Goal: Information Seeking & Learning: Learn about a topic

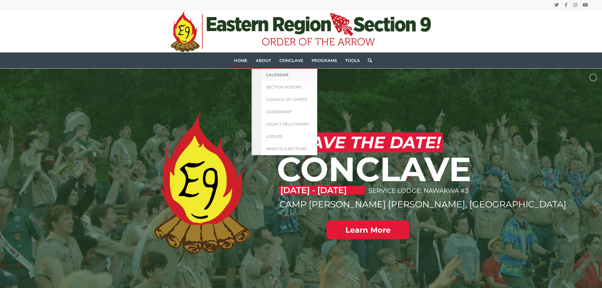
click at [274, 76] on span "Calendar" at bounding box center [277, 74] width 22 height 5
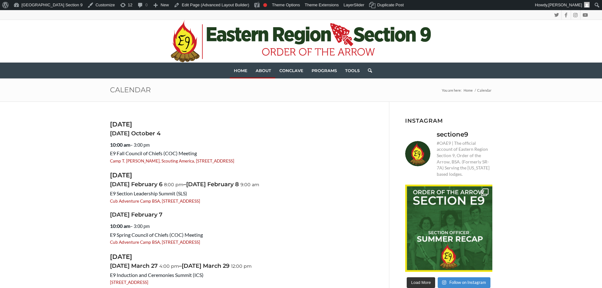
click at [243, 70] on span "Home" at bounding box center [241, 70] width 14 height 5
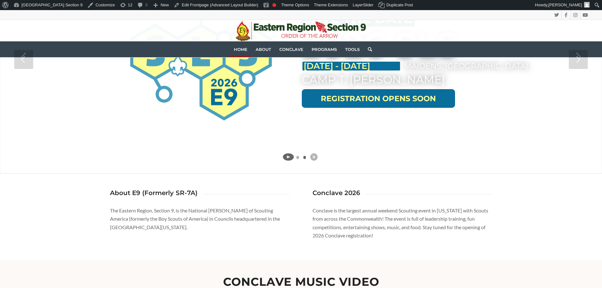
scroll to position [63, 0]
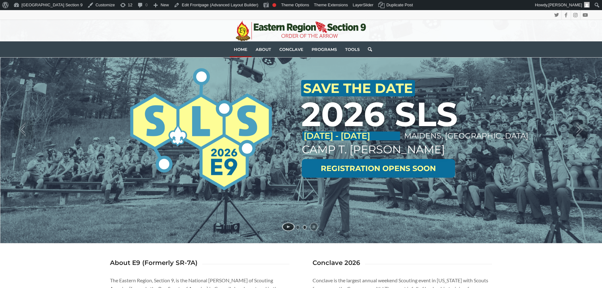
click at [381, 163] on link at bounding box center [378, 168] width 153 height 19
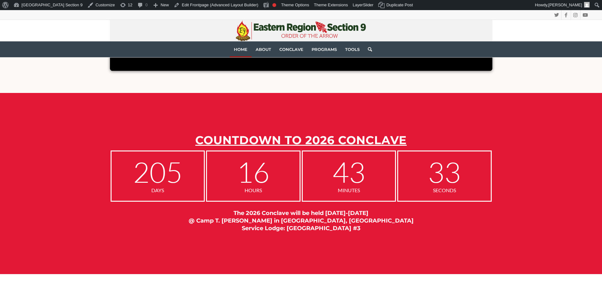
scroll to position [569, 0]
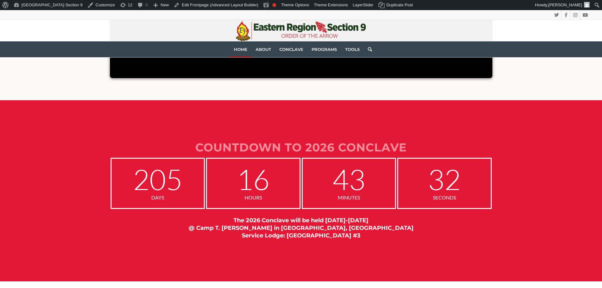
click at [255, 149] on link "COUNTDOWN TO 2026 CONCLAVE" at bounding box center [300, 147] width 211 height 14
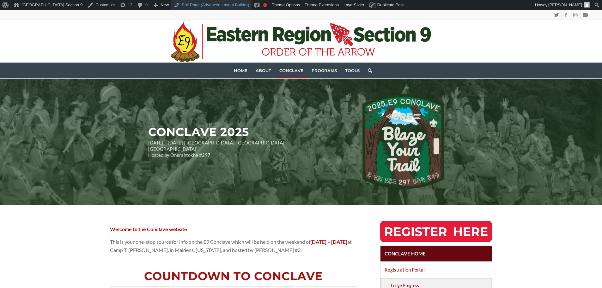
click at [172, 5] on link "Edit Page (Advanced Layout Builder)" at bounding box center [211, 5] width 80 height 10
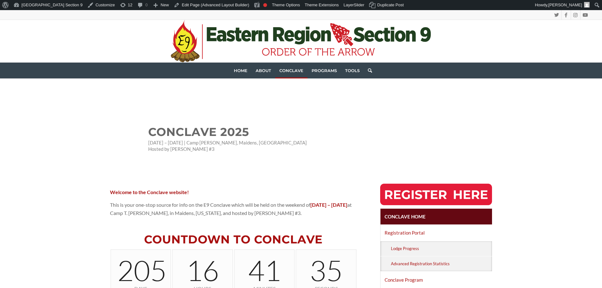
click at [324, 117] on div "CONCLAVE 2025 April 25 – 27, 2026 | Camp T. Brady Saunders, Maidens, VA Hosted …" at bounding box center [220, 123] width 220 height 58
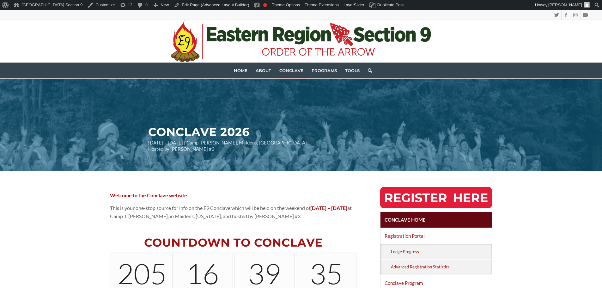
drag, startPoint x: 74, startPoint y: 194, endPoint x: 76, endPoint y: 190, distance: 5.0
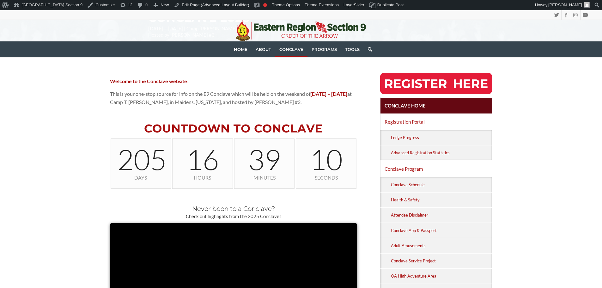
scroll to position [126, 0]
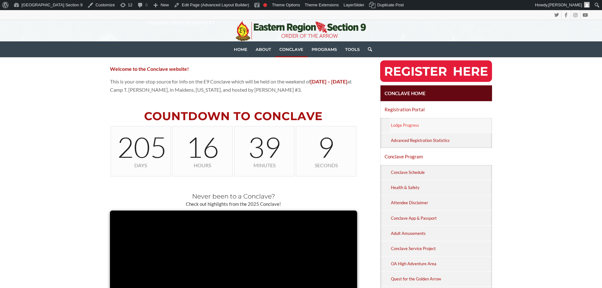
click at [454, 127] on link "Lodge Progress" at bounding box center [441, 125] width 102 height 15
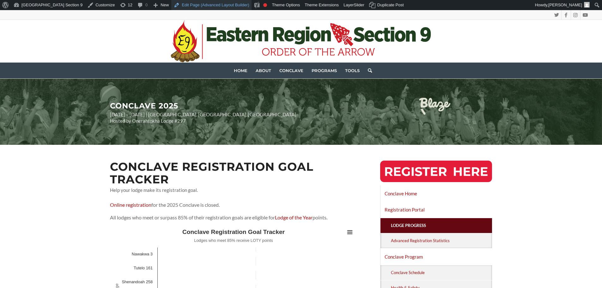
click at [179, 3] on link "Edit Page (Advanced Layout Builder)" at bounding box center [211, 5] width 80 height 10
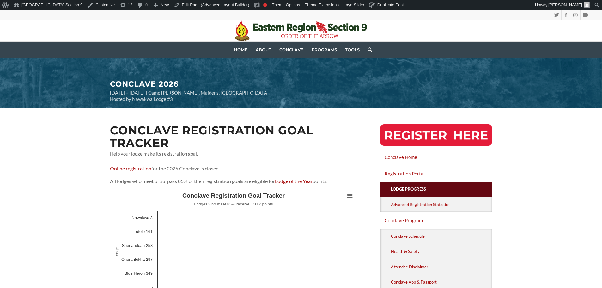
scroll to position [32, 0]
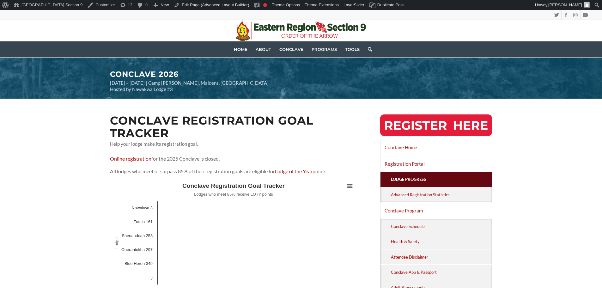
click at [182, 155] on p "Online registration for the 2025 Conclave is [SECURITY_DATA]" at bounding box center [233, 159] width 247 height 8
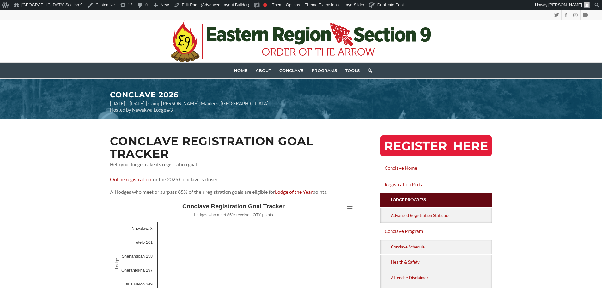
scroll to position [0, 0]
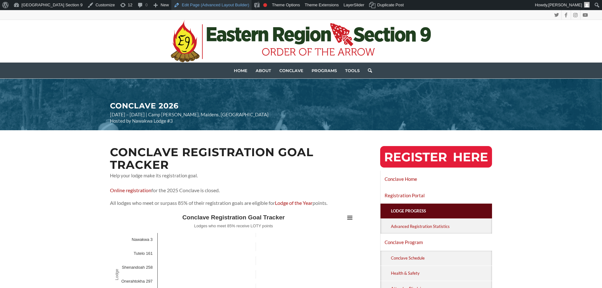
click at [186, 3] on link "Edit Page (Advanced Layout Builder)" at bounding box center [211, 5] width 80 height 10
click at [122, 191] on link "Online registration" at bounding box center [130, 190] width 41 height 6
click at [286, 71] on span "Conclave" at bounding box center [291, 70] width 24 height 5
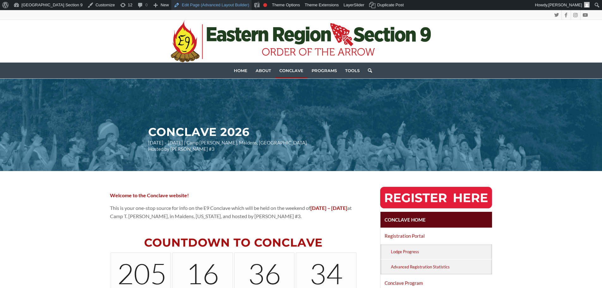
click at [184, 6] on link "Edit Page (Advanced Layout Builder)" at bounding box center [211, 5] width 80 height 10
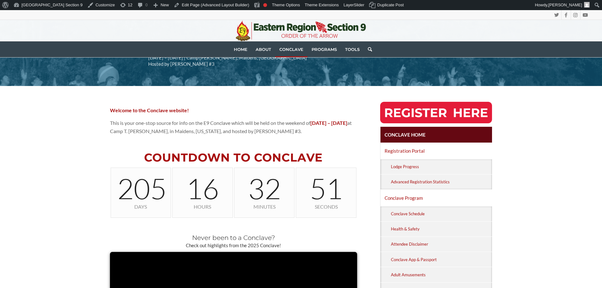
scroll to position [95, 0]
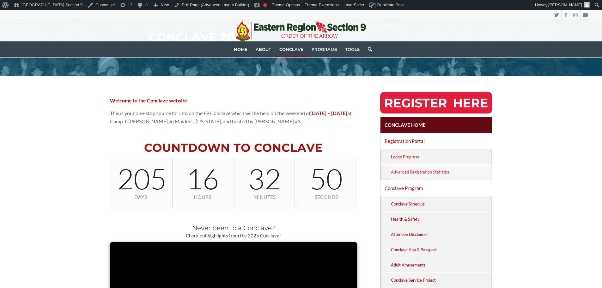
click at [421, 169] on link "Advanced Registration Statistics" at bounding box center [441, 172] width 102 height 15
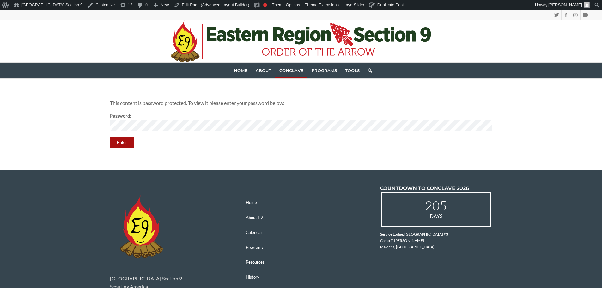
click at [280, 71] on span "Conclave" at bounding box center [291, 70] width 24 height 5
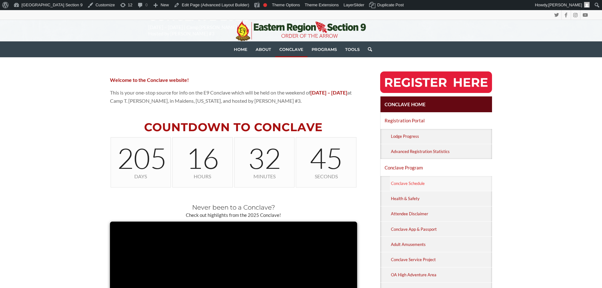
scroll to position [158, 0]
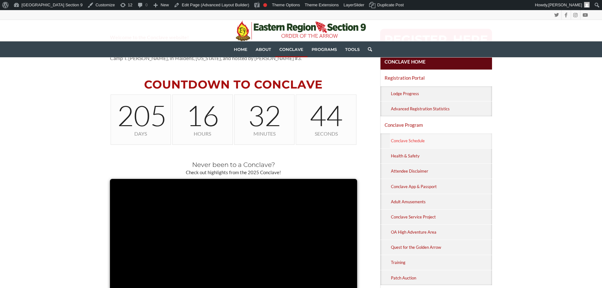
click at [441, 143] on link "Conclave Schedule" at bounding box center [441, 140] width 102 height 15
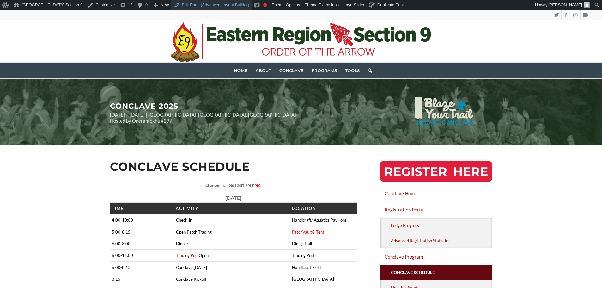
click at [171, 7] on link "Edit Page (Advanced Layout Builder)" at bounding box center [211, 5] width 80 height 10
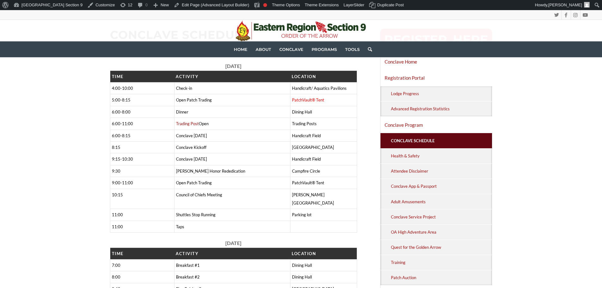
scroll to position [32, 0]
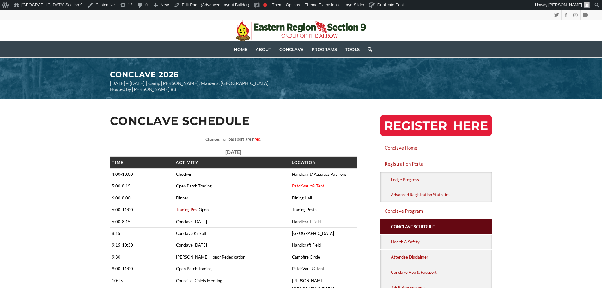
click at [232, 138] on span "passport are" at bounding box center [239, 139] width 23 height 5
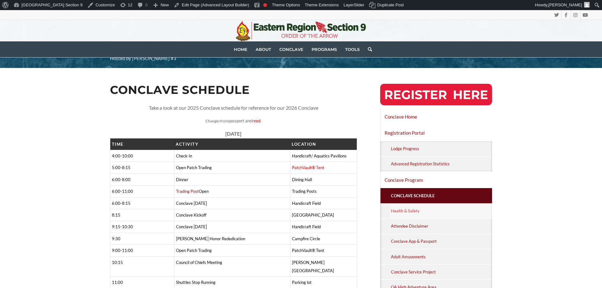
scroll to position [63, 0]
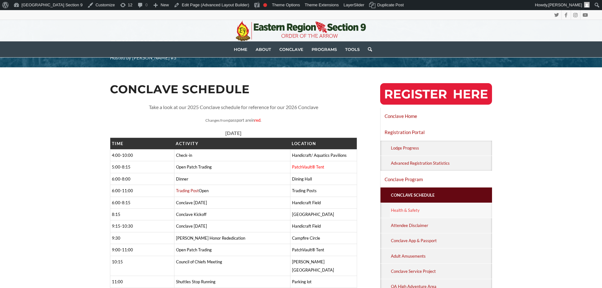
click at [459, 212] on link "Health & Safety" at bounding box center [441, 210] width 102 height 15
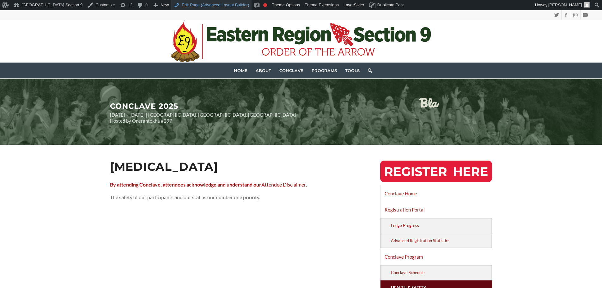
click at [179, 8] on link "Edit Page (Advanced Layout Builder)" at bounding box center [211, 5] width 80 height 10
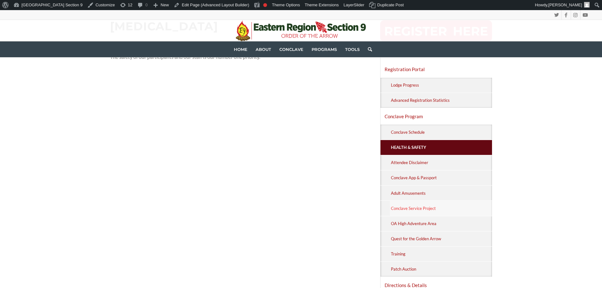
scroll to position [126, 0]
click at [422, 159] on link "Attendee Disclaimer" at bounding box center [441, 162] width 102 height 15
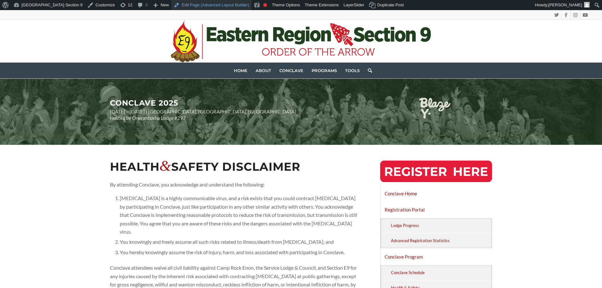
click at [171, 4] on link "Edit Page (Advanced Layout Builder)" at bounding box center [211, 5] width 80 height 10
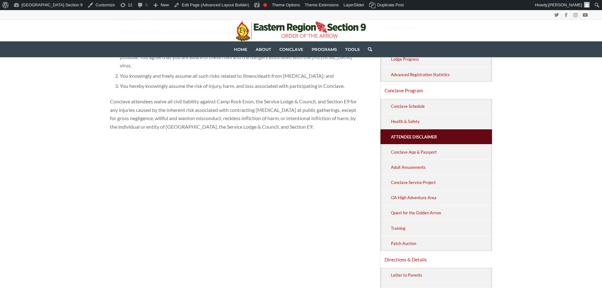
scroll to position [95, 0]
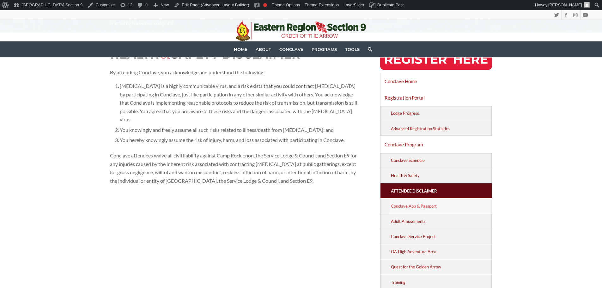
click at [410, 207] on link "Conclave App & Passport" at bounding box center [441, 205] width 102 height 15
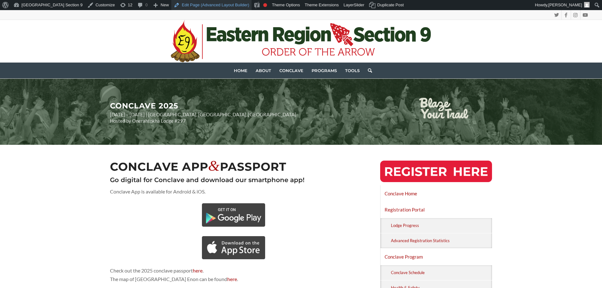
click at [171, 5] on link "Edit Page (Advanced Layout Builder)" at bounding box center [211, 5] width 80 height 10
click at [194, 7] on link "Edit Page (Advanced Layout Builder)" at bounding box center [211, 5] width 80 height 10
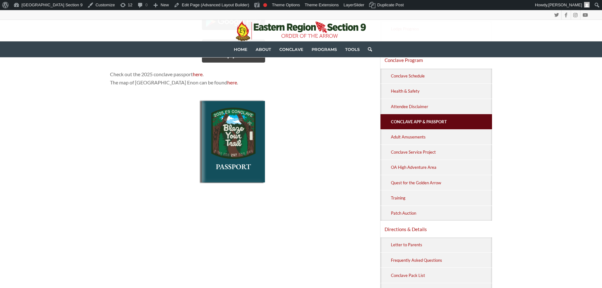
scroll to position [190, 0]
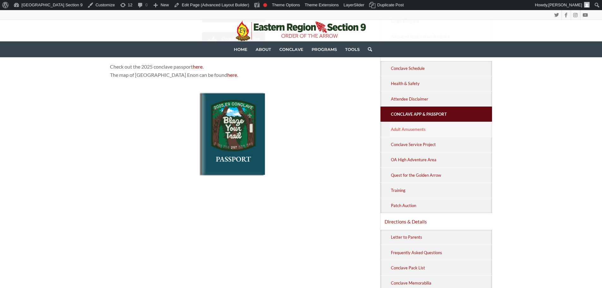
click at [431, 125] on link "Adult Amusements" at bounding box center [441, 129] width 102 height 15
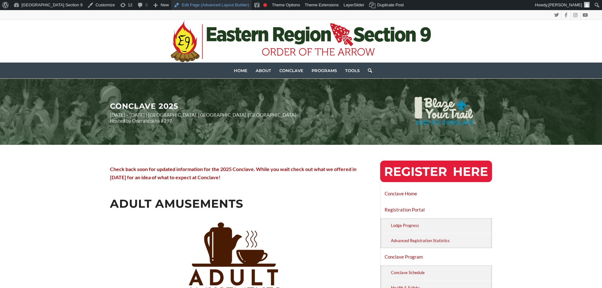
click at [171, 6] on link "Edit Page (Advanced Layout Builder)" at bounding box center [211, 5] width 80 height 10
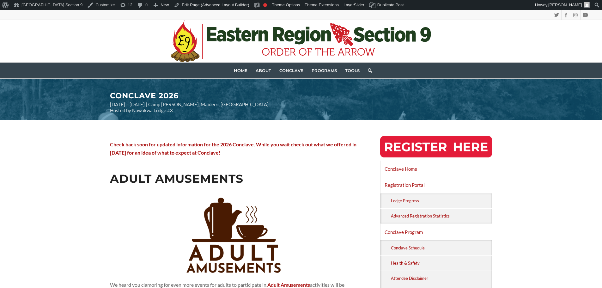
scroll to position [158, 0]
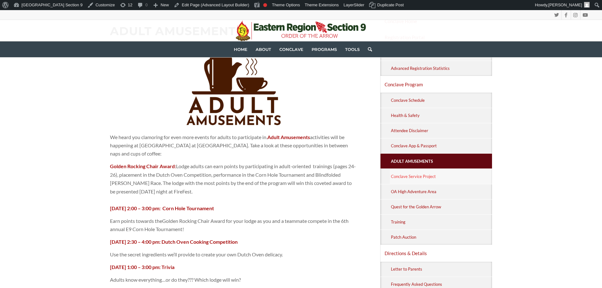
click at [448, 174] on link "Conclave Service Project" at bounding box center [441, 176] width 102 height 15
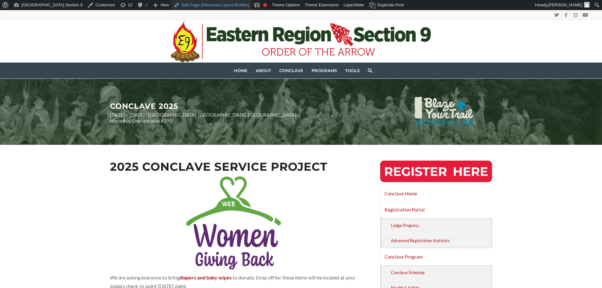
click at [188, 5] on link "Edit Page (Advanced Layout Builder)" at bounding box center [211, 5] width 80 height 10
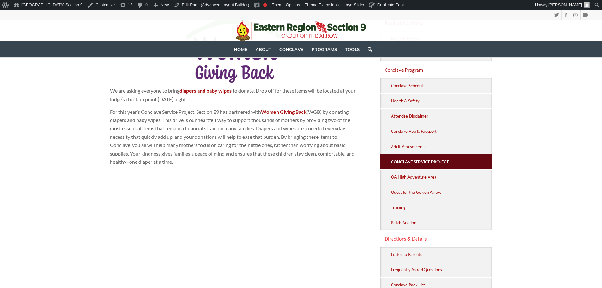
scroll to position [190, 0]
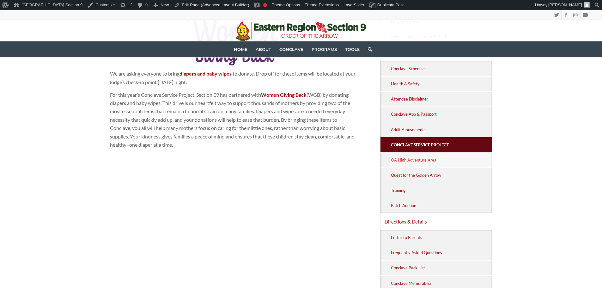
click at [419, 160] on link "OA High Adventure Area" at bounding box center [441, 160] width 102 height 15
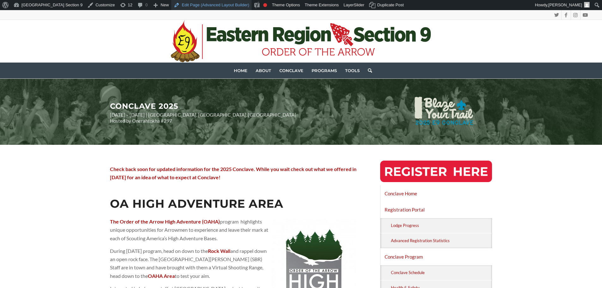
click at [175, 3] on link "Edit Page (Advanced Layout Builder)" at bounding box center [211, 5] width 80 height 10
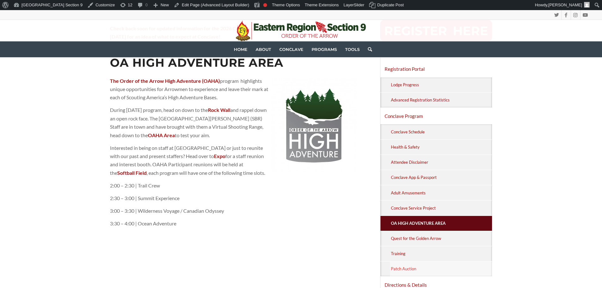
scroll to position [190, 0]
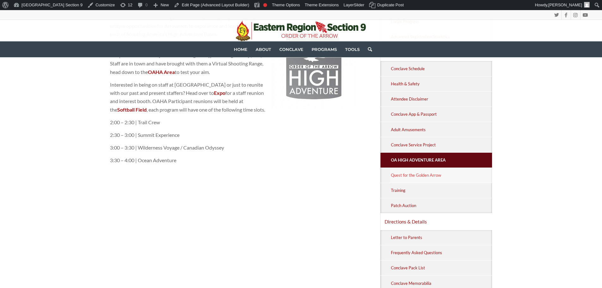
click at [433, 171] on link "Quest for the Golden Arrow" at bounding box center [441, 175] width 102 height 15
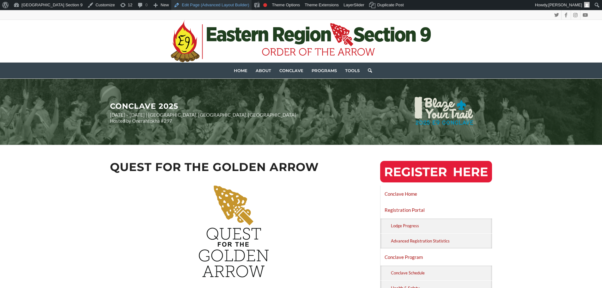
click at [171, 5] on link "Edit Page (Advanced Layout Builder)" at bounding box center [211, 5] width 80 height 10
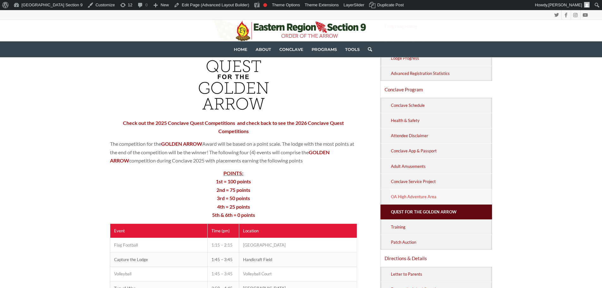
scroll to position [190, 0]
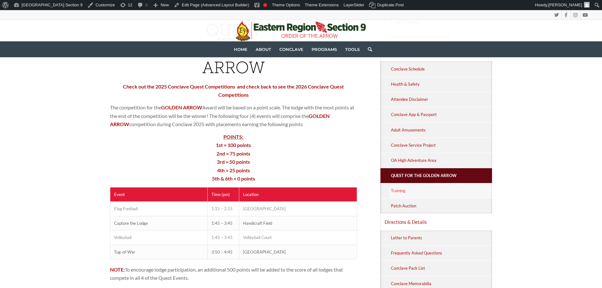
click at [425, 191] on link "Training" at bounding box center [441, 190] width 102 height 15
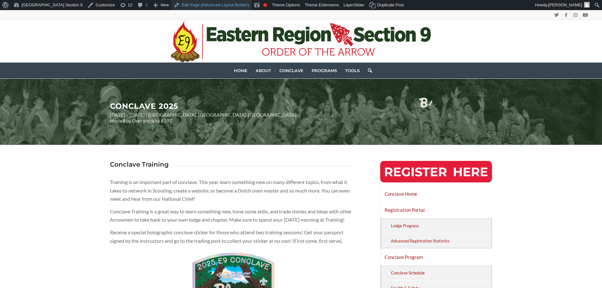
click at [171, 3] on link "Edit Page (Advanced Layout Builder)" at bounding box center [211, 5] width 80 height 10
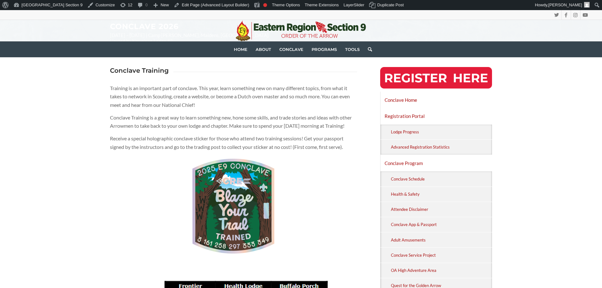
scroll to position [95, 0]
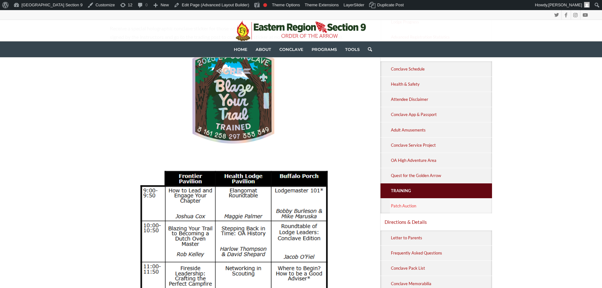
click at [422, 204] on link "Patch Auction" at bounding box center [441, 205] width 102 height 15
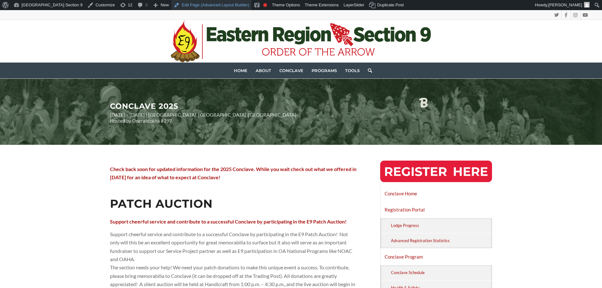
click at [171, 5] on link "Edit Page (Advanced Layout Builder)" at bounding box center [211, 5] width 80 height 10
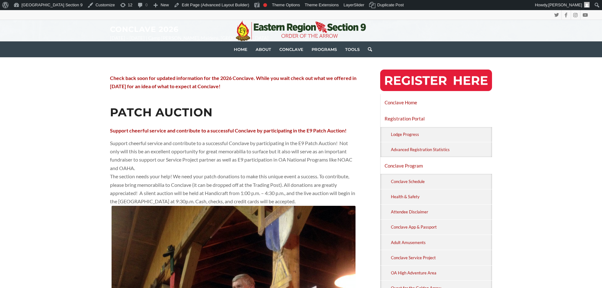
scroll to position [190, 0]
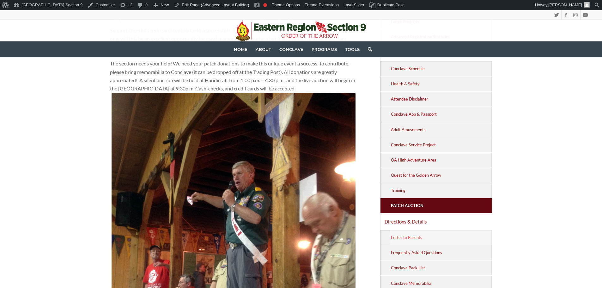
click at [445, 236] on link "Letter to Parents" at bounding box center [441, 237] width 102 height 15
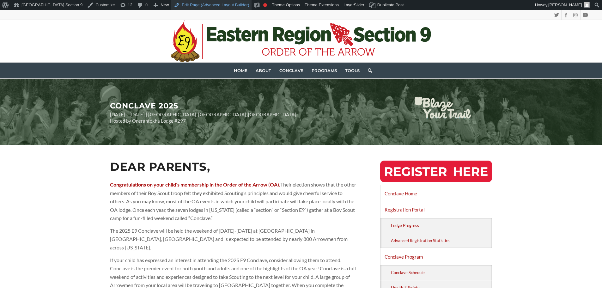
click at [194, 0] on link "Edit Page (Advanced Layout Builder)" at bounding box center [211, 5] width 80 height 10
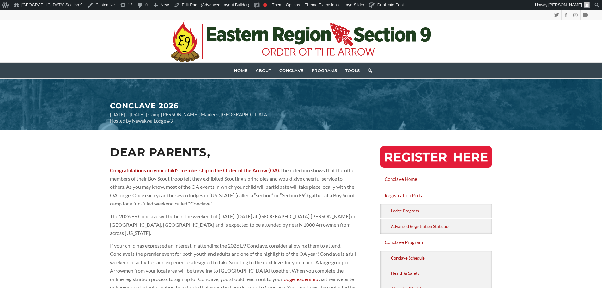
click at [306, 112] on p "[DATE] – [DATE] | Camp [PERSON_NAME], Maidens, [GEOGRAPHIC_DATA] Hosted by Nawa…" at bounding box center [253, 118] width 287 height 12
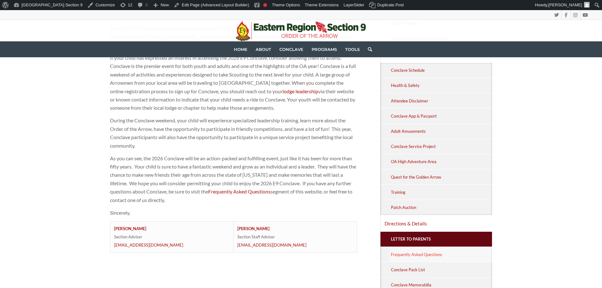
scroll to position [253, 0]
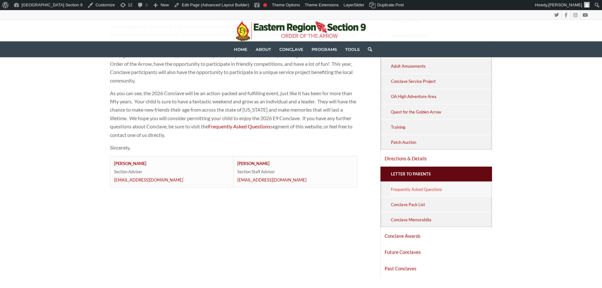
click at [403, 189] on link "Frequently Asked Questions" at bounding box center [441, 189] width 102 height 15
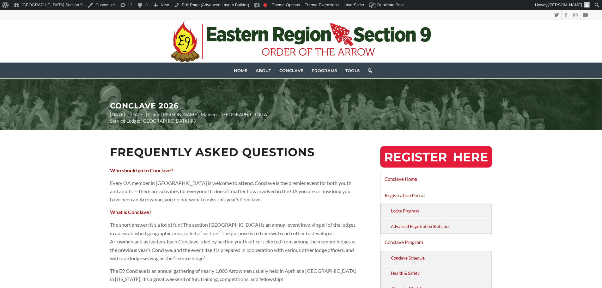
click at [254, 109] on h2 "CONCLAVE 2026" at bounding box center [253, 98] width 287 height 26
click at [171, 3] on link "Edit Page (Advanced Layout Builder)" at bounding box center [211, 5] width 80 height 10
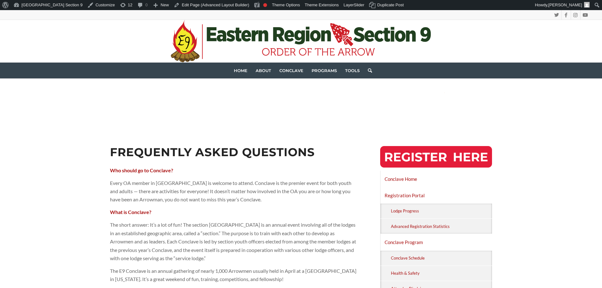
click at [290, 83] on main "CONCLAVE 2026 April 24 – 26, 2026 | Camp T. Brady Saunders, Maidens, VA Hosted …" at bounding box center [301, 104] width 382 height 52
click at [179, 6] on link "Edit Page (Advanced Layout Builder)" at bounding box center [211, 5] width 80 height 10
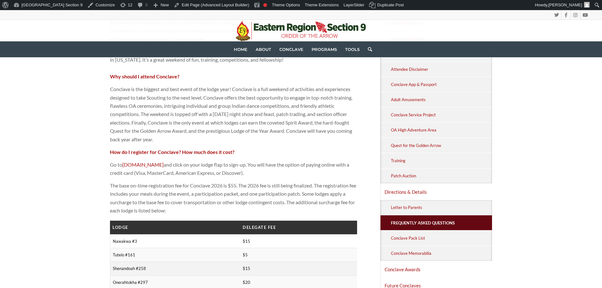
scroll to position [284, 0]
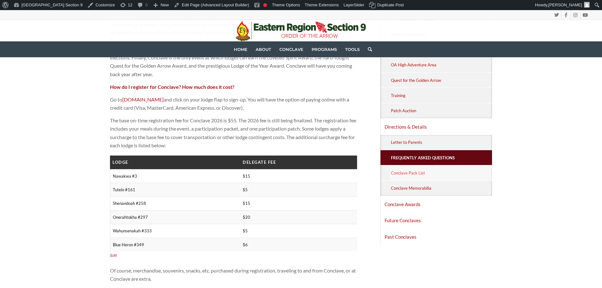
click at [408, 169] on link "Conclave Pack List" at bounding box center [441, 172] width 102 height 15
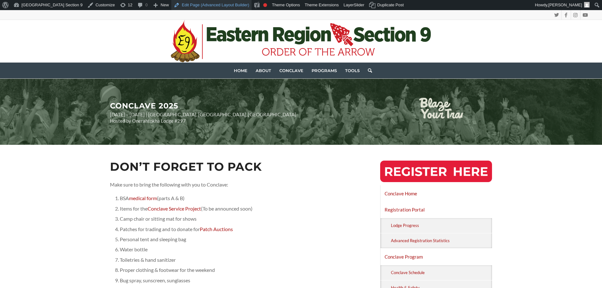
click at [171, 3] on link "Edit Page (Advanced Layout Builder)" at bounding box center [211, 5] width 80 height 10
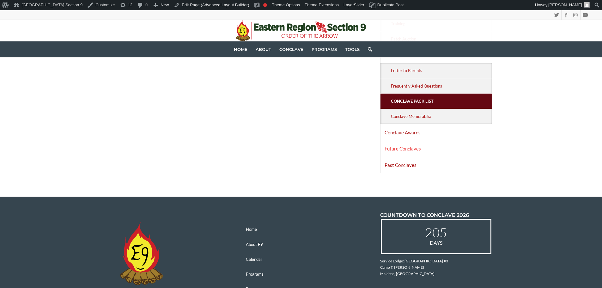
scroll to position [284, 0]
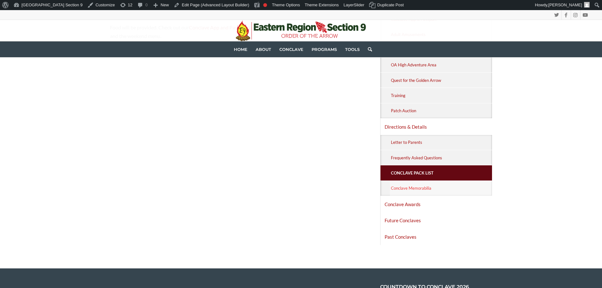
click at [419, 194] on link "Conclave Memorabilia" at bounding box center [441, 188] width 102 height 15
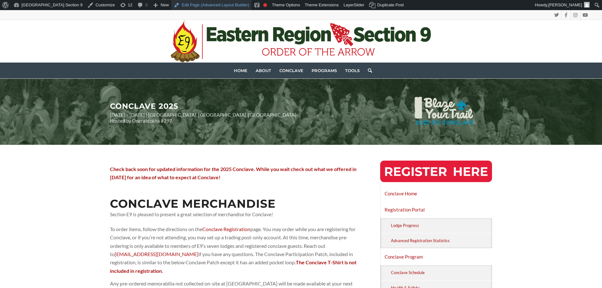
click at [171, 4] on link "Edit Page (Advanced Layout Builder)" at bounding box center [211, 5] width 80 height 10
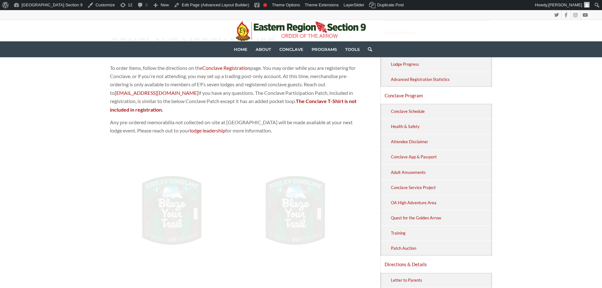
scroll to position [253, 0]
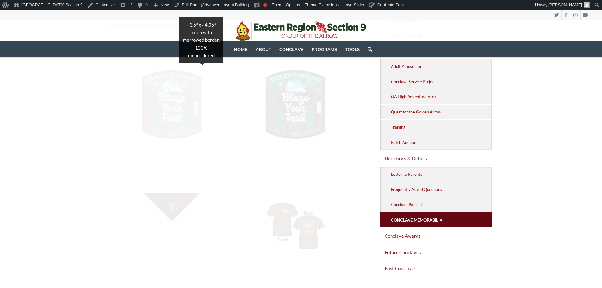
click at [178, 92] on img at bounding box center [172, 104] width 62 height 71
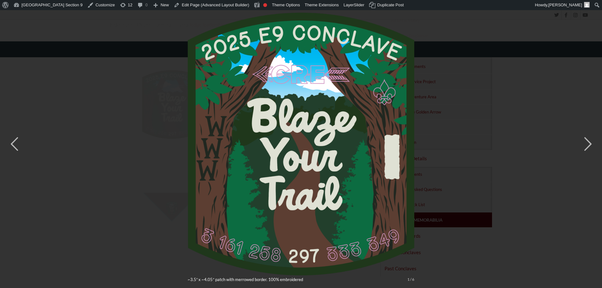
click at [129, 152] on div "× ~3.5″ x ~4.05″ patch with merrowed border. 100% embroidered 1 / 6" at bounding box center [301, 144] width 602 height 288
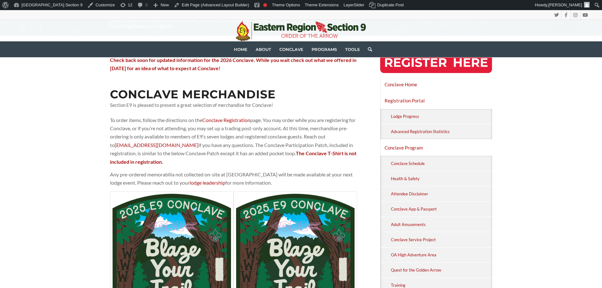
scroll to position [316, 0]
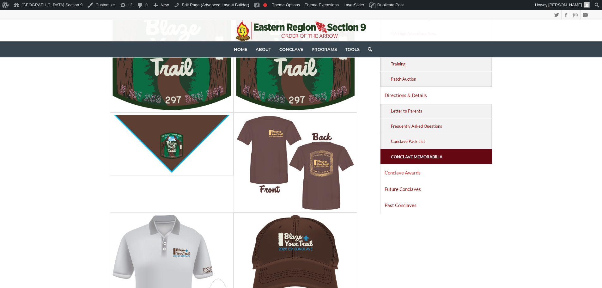
click at [428, 175] on link "Conclave Awards" at bounding box center [436, 173] width 112 height 16
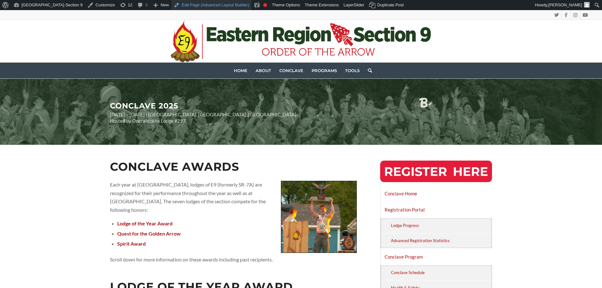
click at [183, 3] on link "Edit Page (Advanced Layout Builder)" at bounding box center [211, 5] width 80 height 10
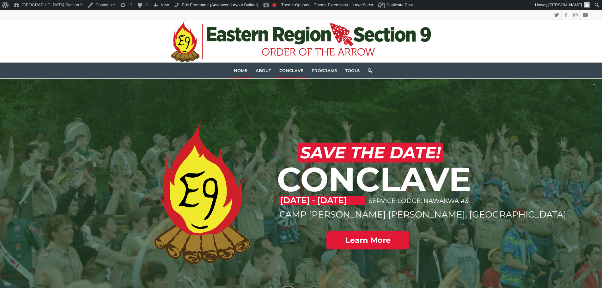
click at [293, 65] on link "Conclave" at bounding box center [291, 71] width 32 height 16
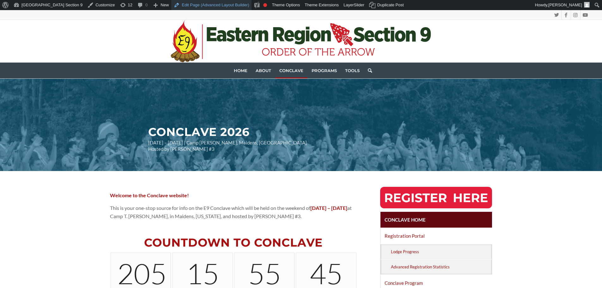
click at [177, 5] on link "Edit Page (Advanced Layout Builder)" at bounding box center [211, 5] width 80 height 10
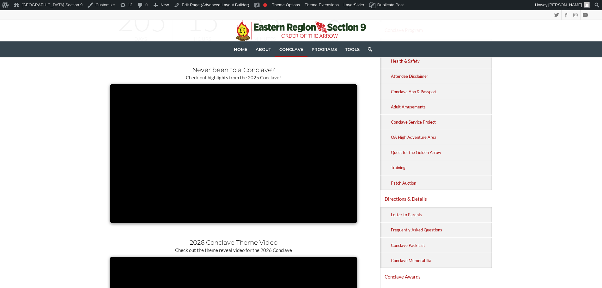
scroll to position [95, 0]
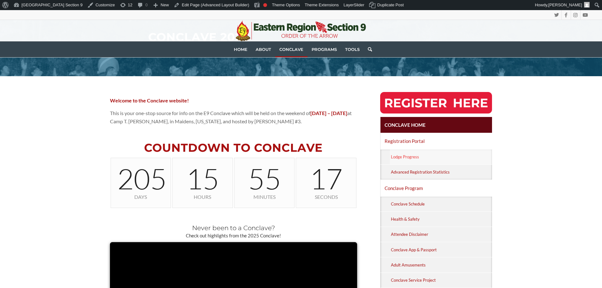
click at [422, 162] on link "Lodge Progress" at bounding box center [441, 156] width 102 height 15
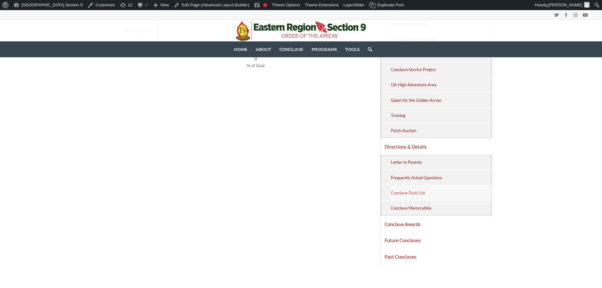
scroll to position [276, 0]
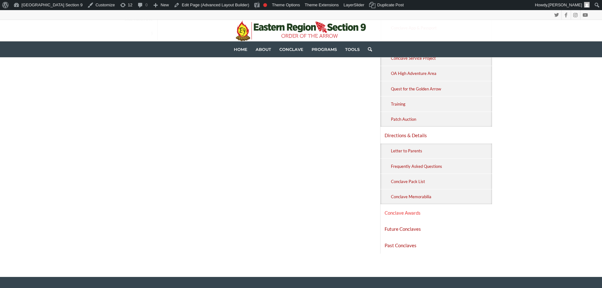
click at [429, 216] on link "Conclave Awards" at bounding box center [436, 213] width 112 height 16
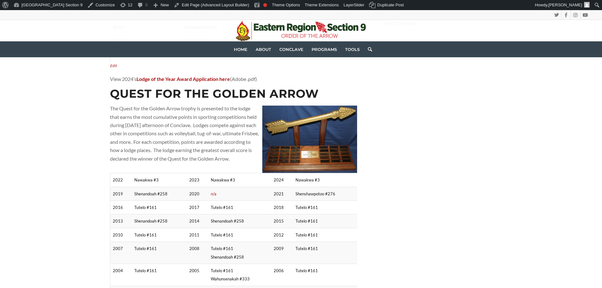
scroll to position [506, 0]
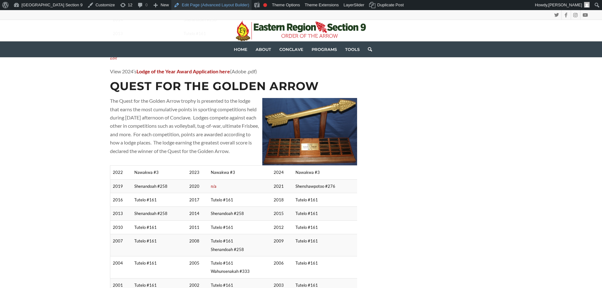
click at [193, 3] on link "Edit Page (Advanced Layout Builder)" at bounding box center [211, 5] width 80 height 10
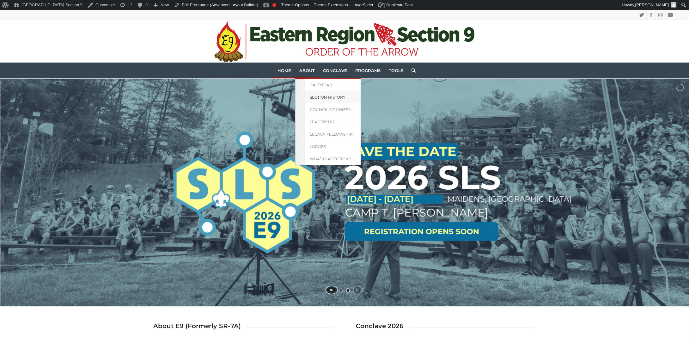
click at [320, 96] on span "Section History" at bounding box center [328, 97] width 36 height 5
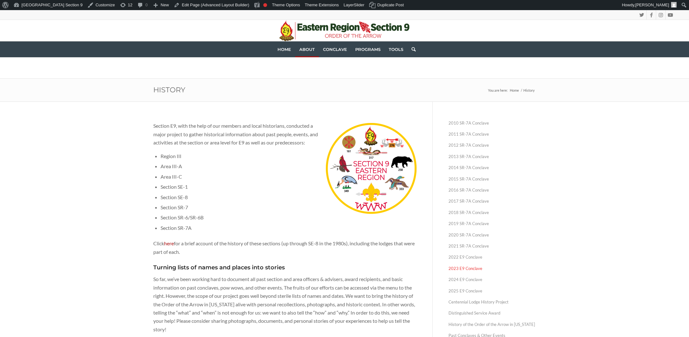
scroll to position [63, 0]
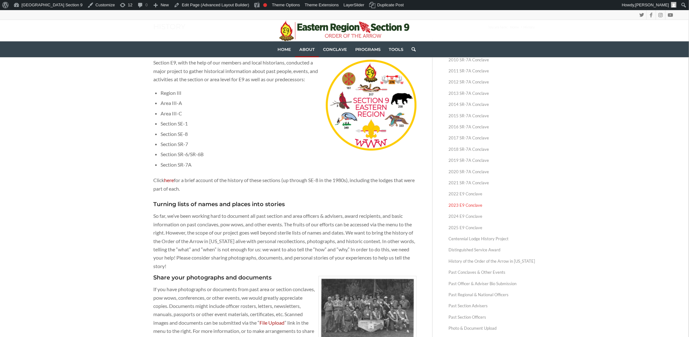
click at [466, 202] on link "2023 E9 Conclave" at bounding box center [491, 205] width 87 height 11
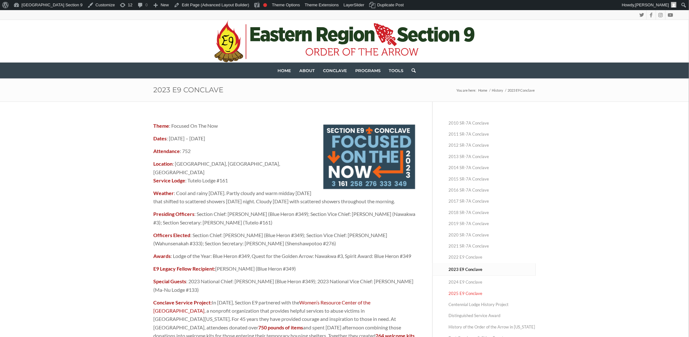
click at [467, 292] on link "2025 E9 Conclave" at bounding box center [491, 293] width 87 height 11
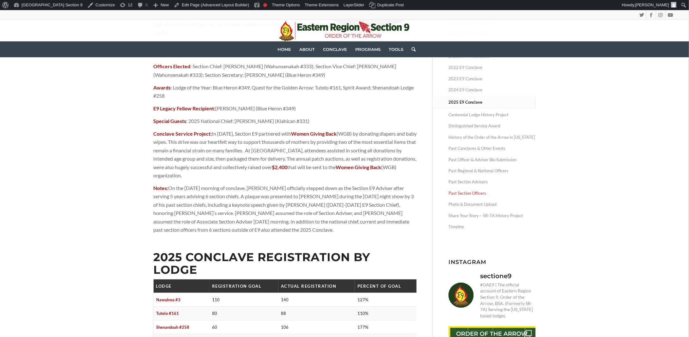
scroll to position [95, 0]
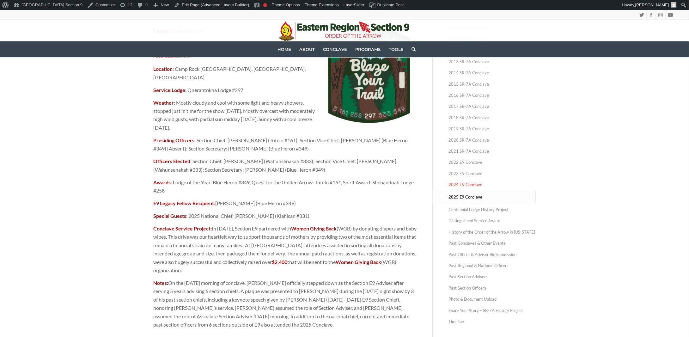
click at [461, 182] on link "2024 E9 Conclave" at bounding box center [491, 184] width 87 height 11
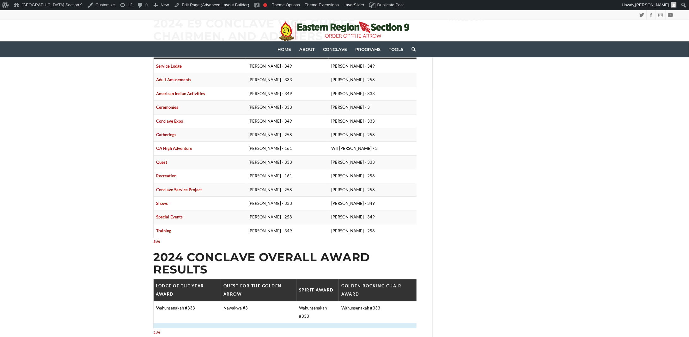
scroll to position [758, 0]
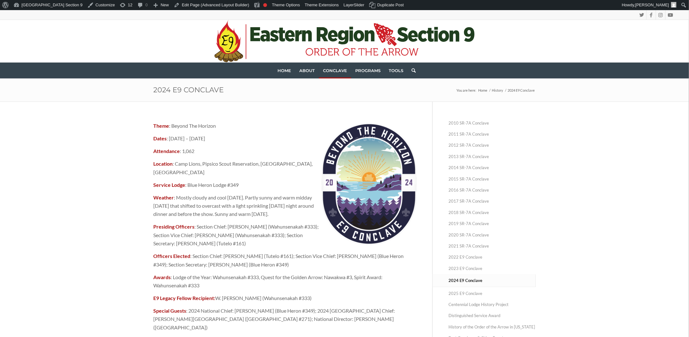
click at [328, 72] on span "Conclave" at bounding box center [335, 70] width 24 height 5
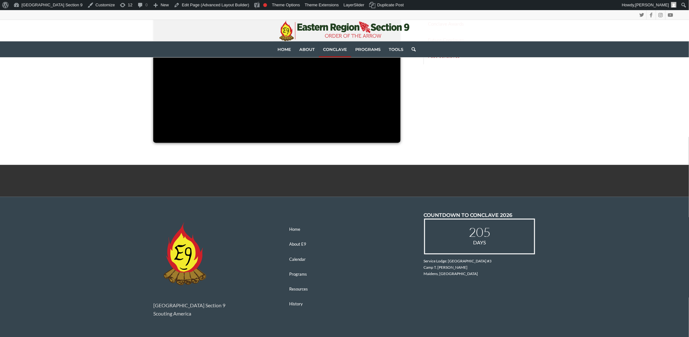
scroll to position [348, 0]
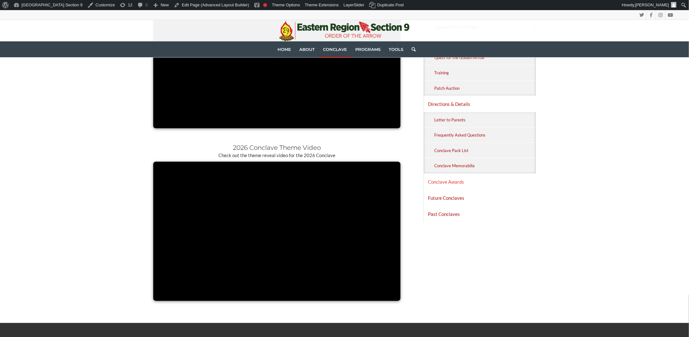
click at [461, 179] on link "Conclave Awards" at bounding box center [480, 182] width 112 height 16
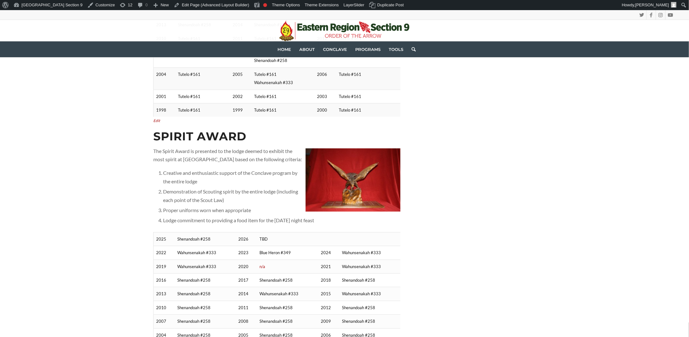
scroll to position [758, 0]
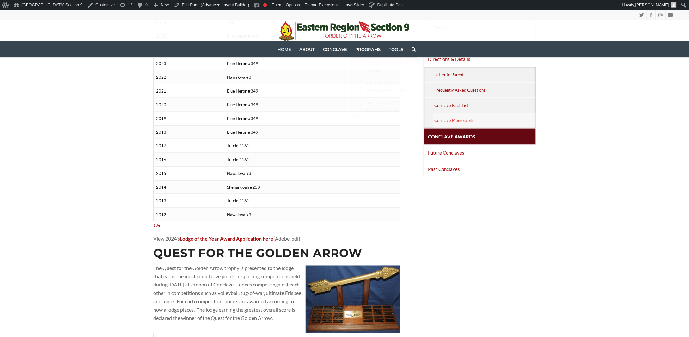
scroll to position [316, 0]
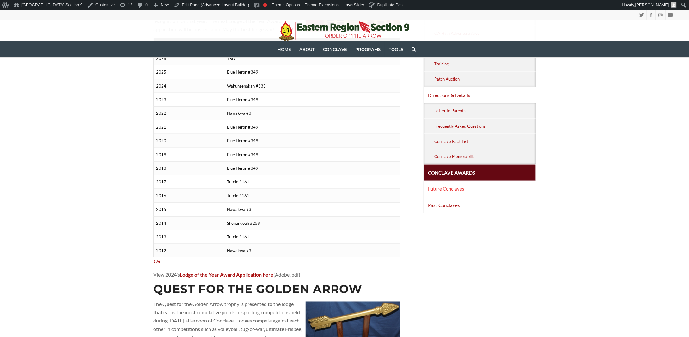
click at [480, 184] on link "Future Conclaves" at bounding box center [480, 189] width 112 height 16
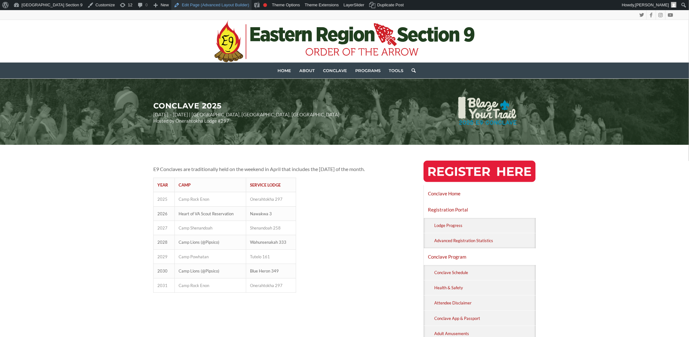
click at [181, 3] on link "Edit Page (Advanced Layout Builder)" at bounding box center [211, 5] width 80 height 10
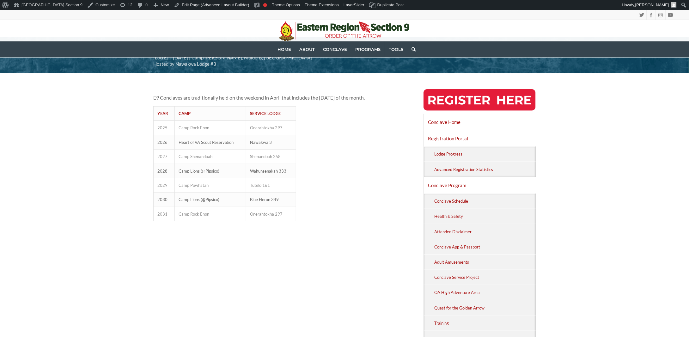
scroll to position [221, 0]
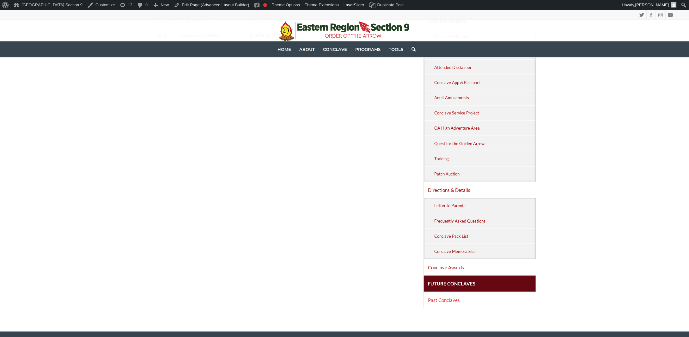
click at [458, 288] on link "Past Conclaves" at bounding box center [480, 300] width 112 height 16
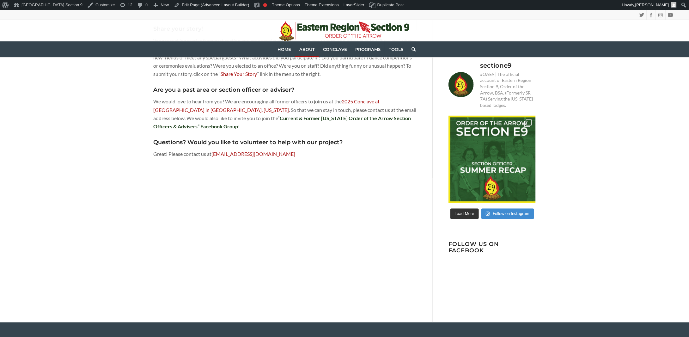
scroll to position [379, 0]
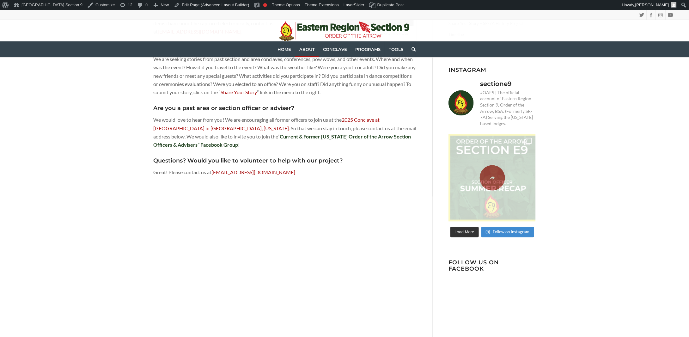
click at [531, 176] on span at bounding box center [492, 178] width 91 height 88
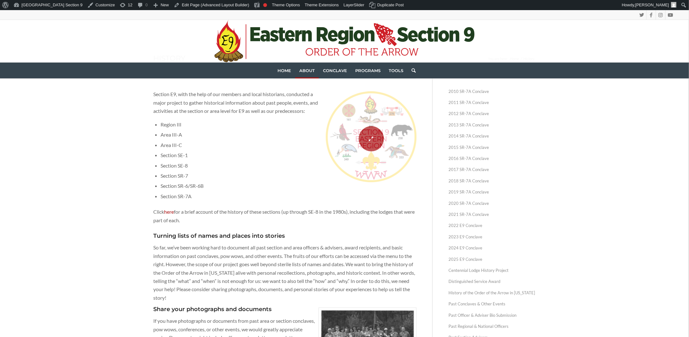
scroll to position [0, 0]
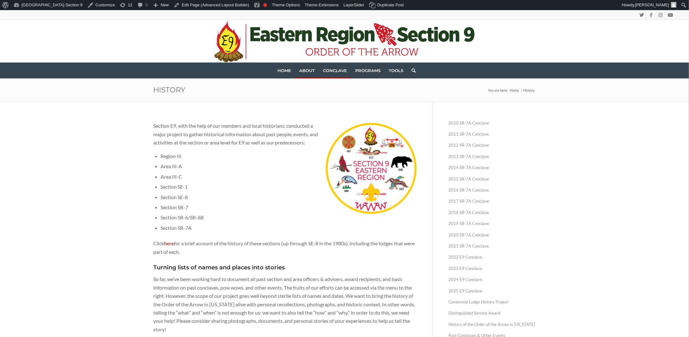
click at [338, 70] on span "Conclave" at bounding box center [335, 70] width 24 height 5
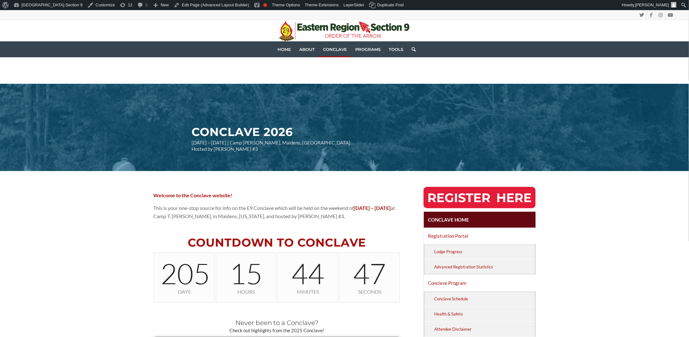
scroll to position [190, 0]
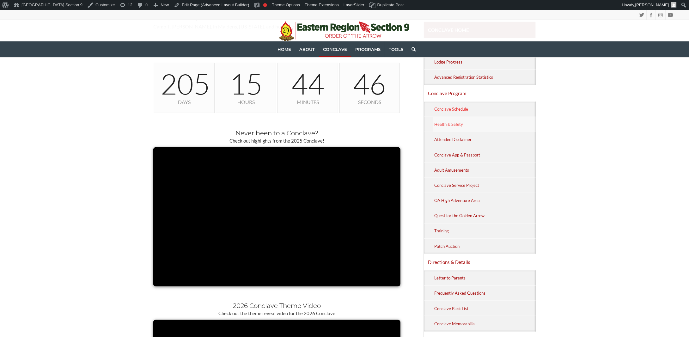
click at [461, 115] on link "Conclave Schedule" at bounding box center [484, 109] width 102 height 15
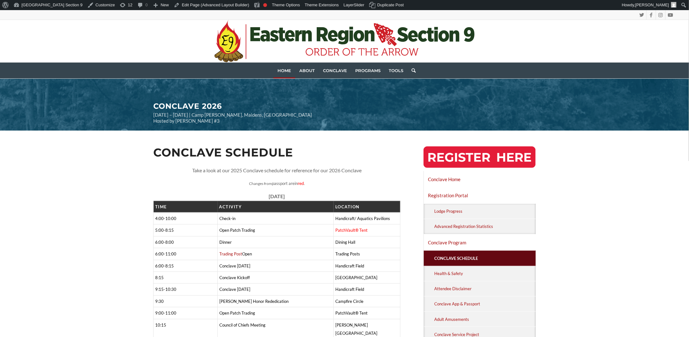
click at [282, 69] on span "Home" at bounding box center [284, 70] width 14 height 5
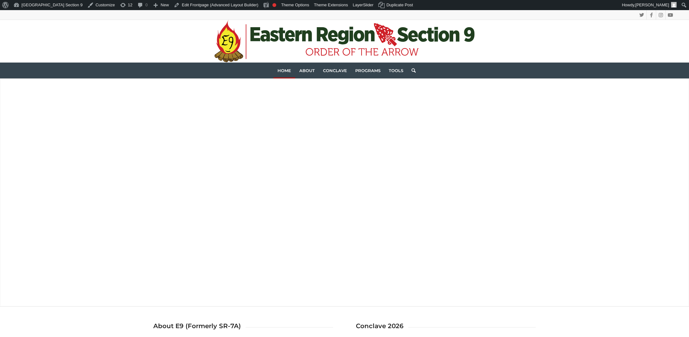
click at [308, 69] on span "About" at bounding box center [306, 70] width 15 height 5
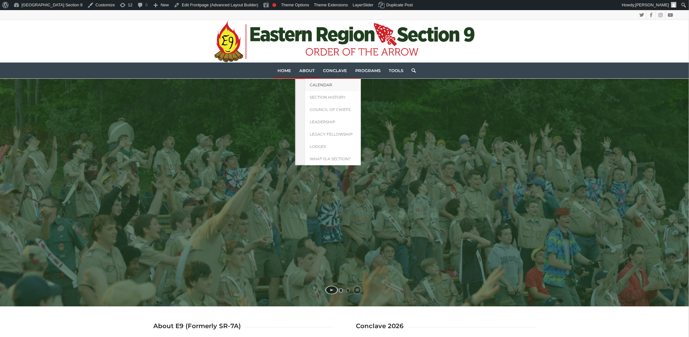
click at [312, 84] on span "Calendar" at bounding box center [321, 84] width 22 height 5
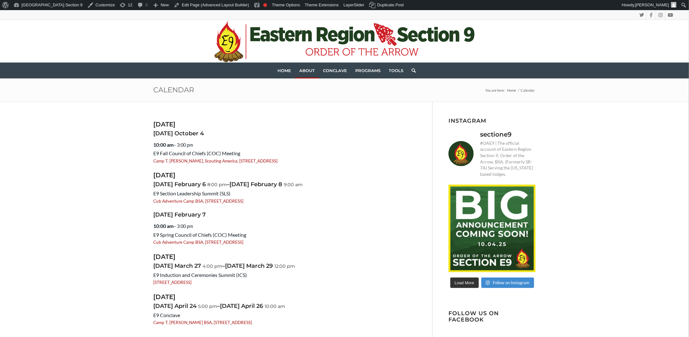
click at [100, 151] on div "October 2025 Saturday October 4 10:00 am – 3:00 pm E9 Fall Council of Chiefs (C…" at bounding box center [344, 251] width 689 height 300
click at [280, 68] on span "Home" at bounding box center [284, 70] width 14 height 5
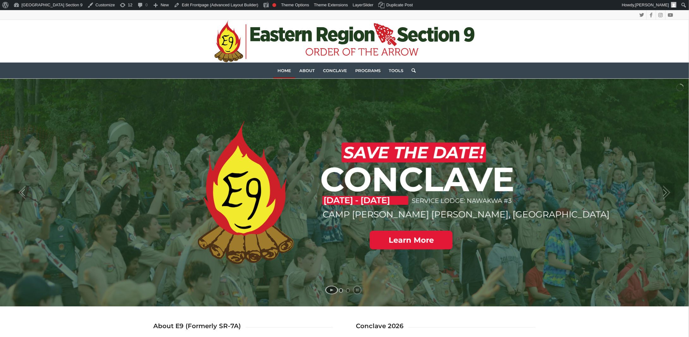
scroll to position [32, 0]
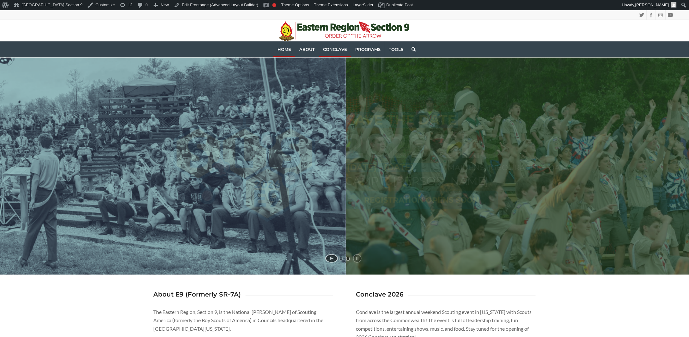
click at [328, 50] on span "Conclave" at bounding box center [335, 49] width 24 height 5
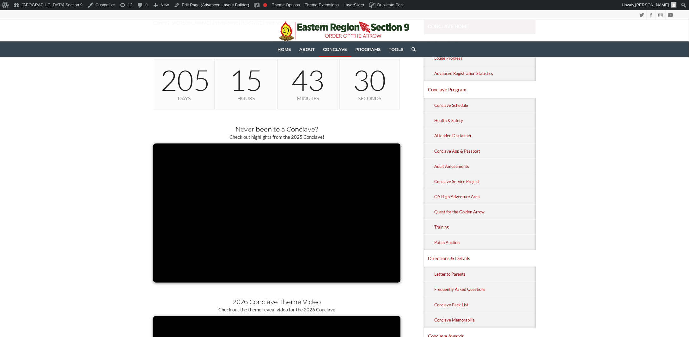
scroll to position [221, 0]
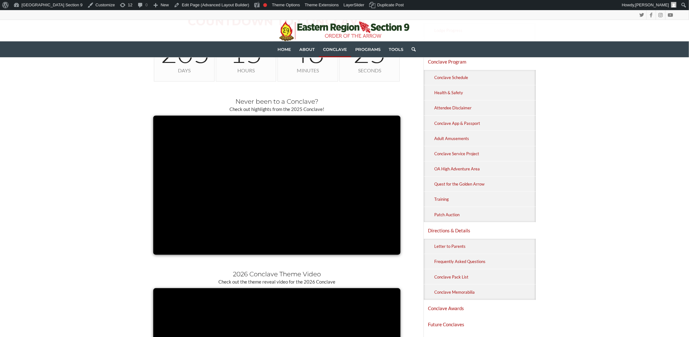
click at [90, 197] on div "Welcome to the Conclave website! This is your one-stop source for info on the E…" at bounding box center [344, 200] width 689 height 500
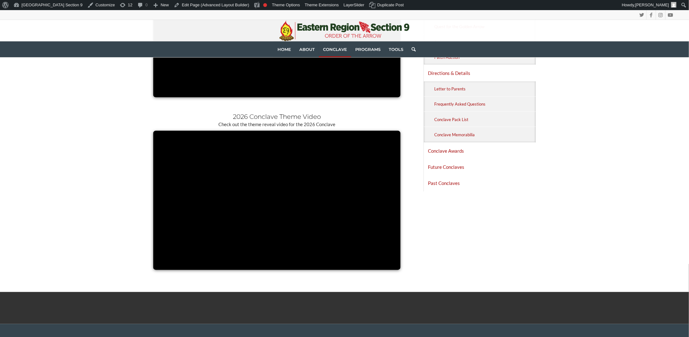
scroll to position [379, 0]
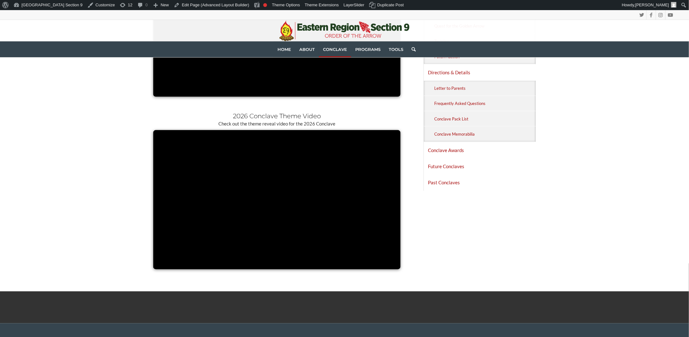
click at [457, 256] on div "Welcome to the Conclave website! This is your one-stop source for info on the E…" at bounding box center [344, 42] width 382 height 468
click at [454, 214] on div "Welcome to the Conclave website! This is your one-stop source for info on the E…" at bounding box center [344, 42] width 382 height 468
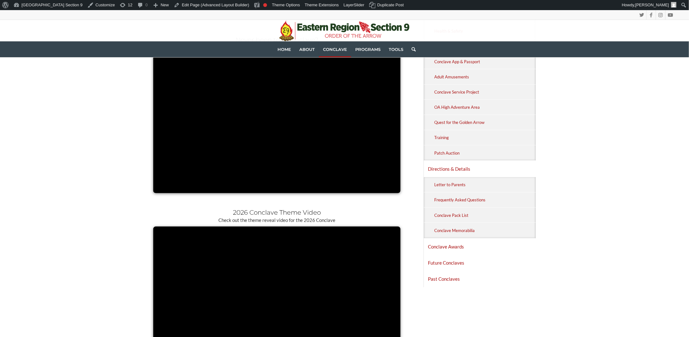
scroll to position [316, 0]
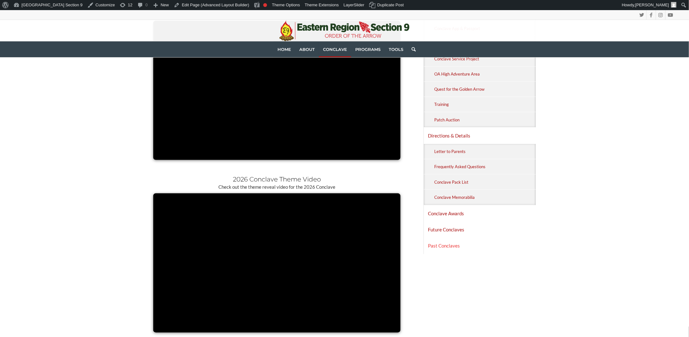
click at [453, 246] on link "Past Conclaves" at bounding box center [480, 246] width 112 height 16
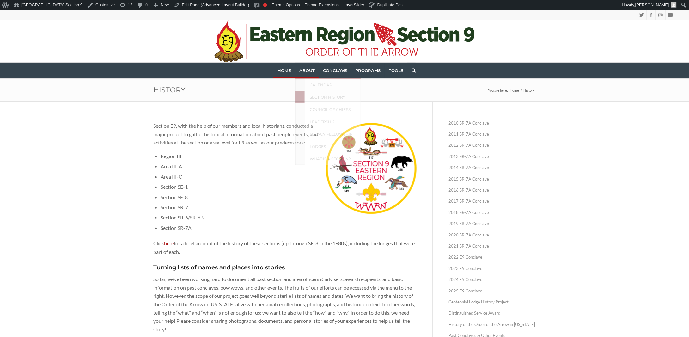
click at [284, 70] on span "Home" at bounding box center [284, 70] width 14 height 5
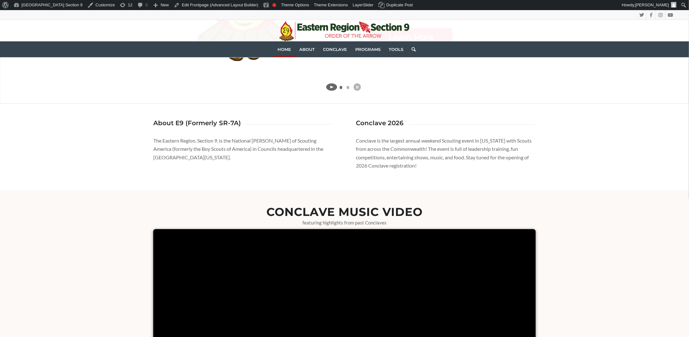
scroll to position [100, 0]
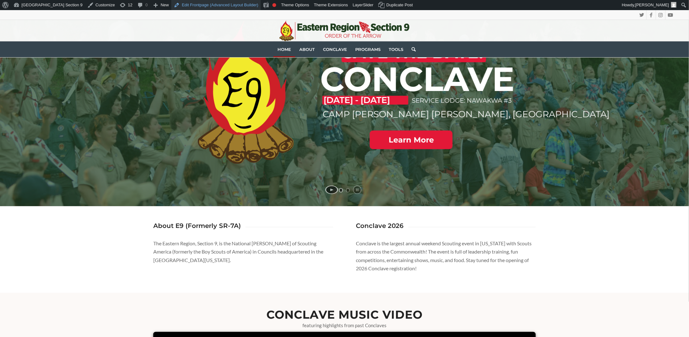
click at [193, 4] on link "Edit Frontpage (Advanced Layout Builder)" at bounding box center [215, 5] width 89 height 10
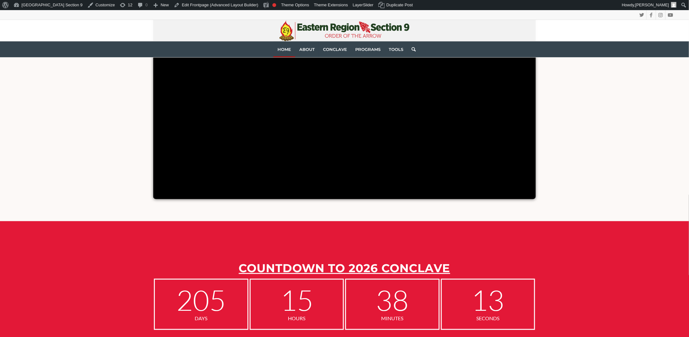
scroll to position [195, 0]
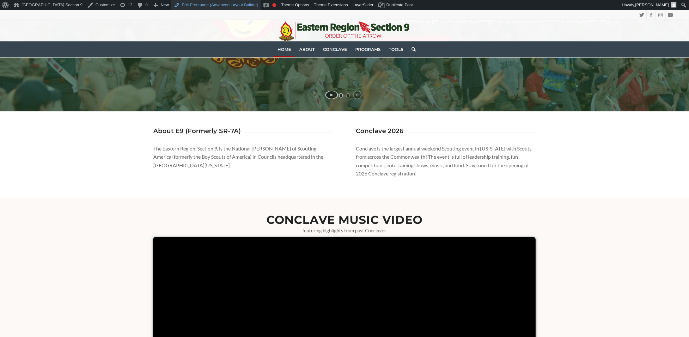
click at [177, 7] on link "Edit Frontpage (Advanced Layout Builder)" at bounding box center [215, 5] width 89 height 10
